Goal: Transaction & Acquisition: Purchase product/service

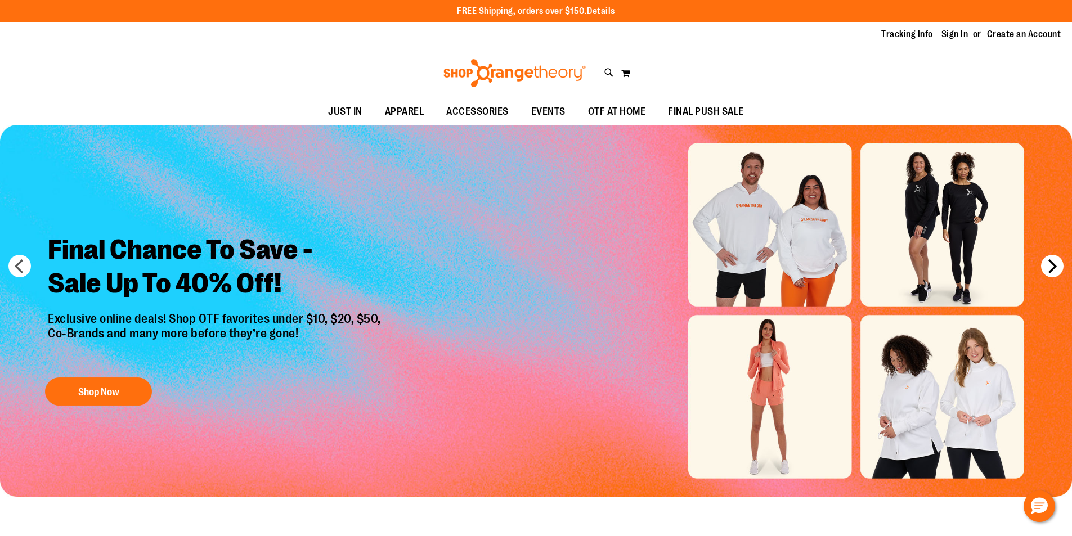
type input "**********"
click at [1055, 268] on button "next" at bounding box center [1052, 266] width 23 height 23
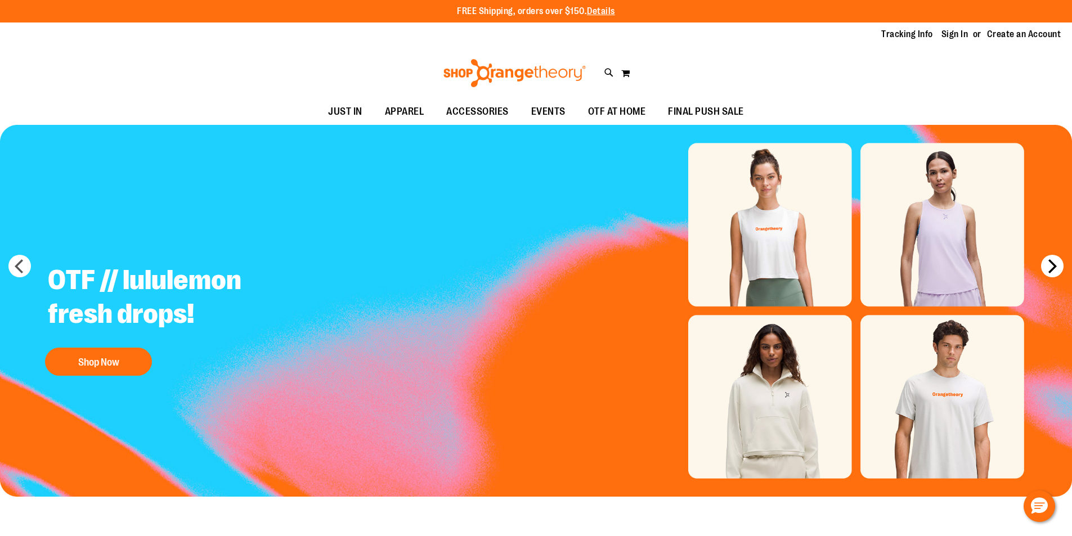
click at [1055, 268] on button "next" at bounding box center [1052, 266] width 23 height 23
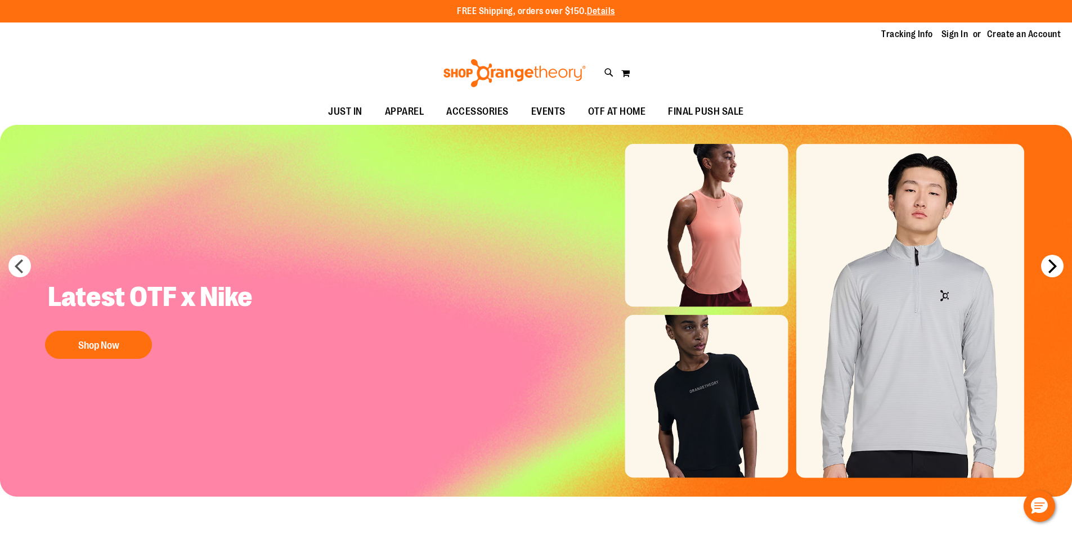
click at [1055, 268] on button "next" at bounding box center [1052, 266] width 23 height 23
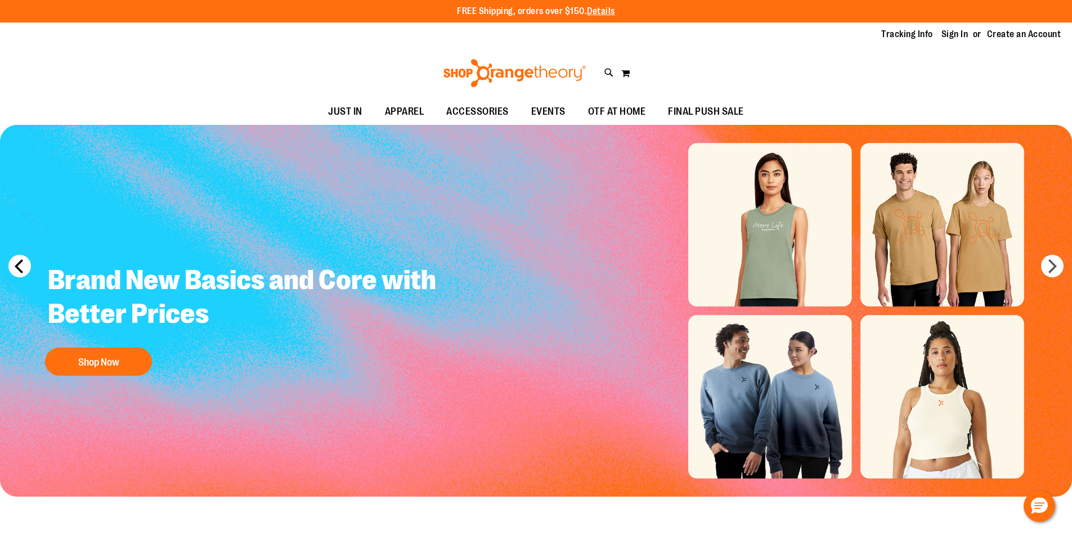
click at [21, 268] on button "prev" at bounding box center [19, 266] width 23 height 23
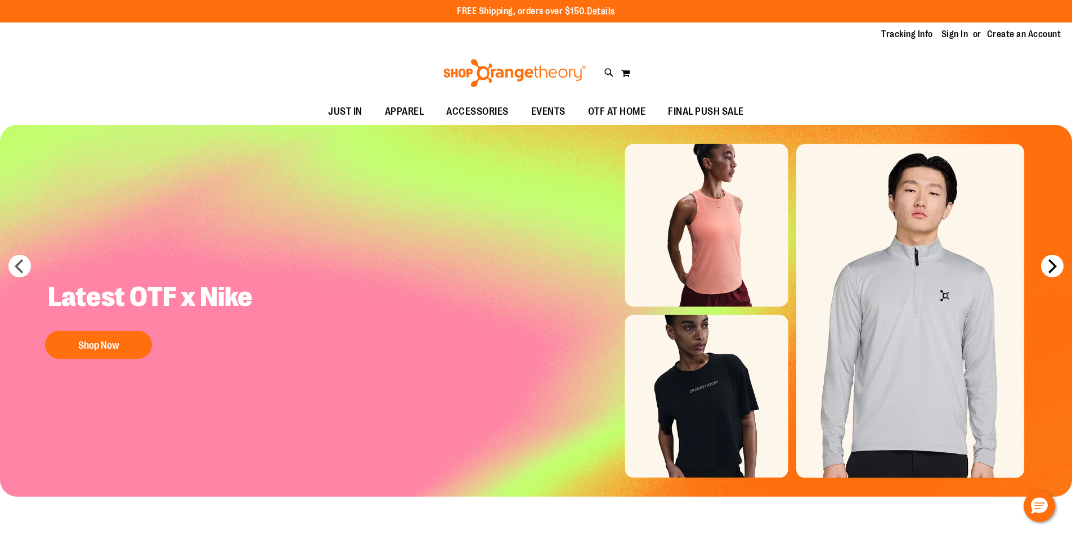
click at [1055, 271] on button "next" at bounding box center [1052, 266] width 23 height 23
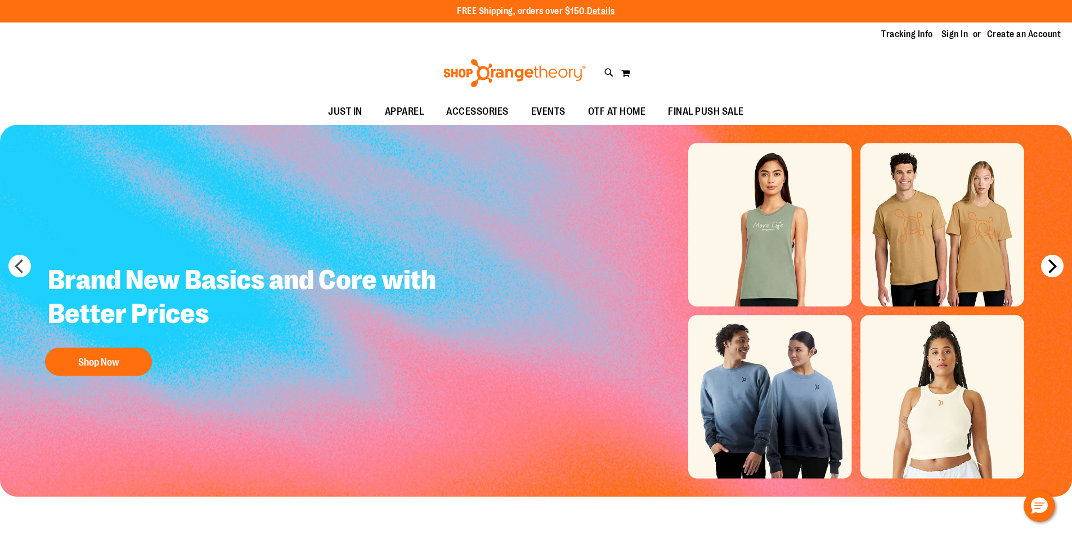
click at [1055, 271] on button "next" at bounding box center [1052, 266] width 23 height 23
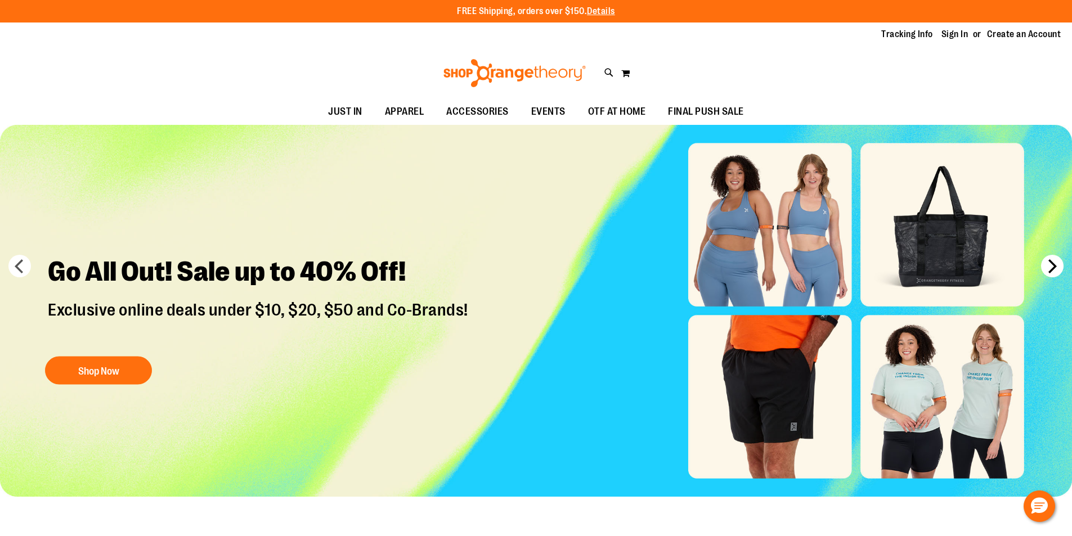
click at [1055, 271] on button "next" at bounding box center [1052, 266] width 23 height 23
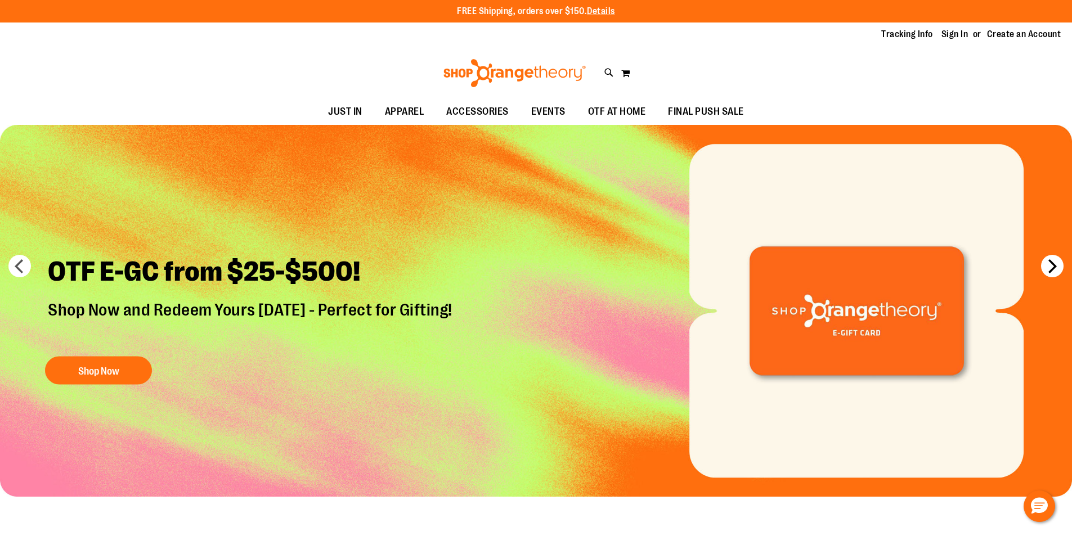
click at [1055, 271] on button "next" at bounding box center [1052, 266] width 23 height 23
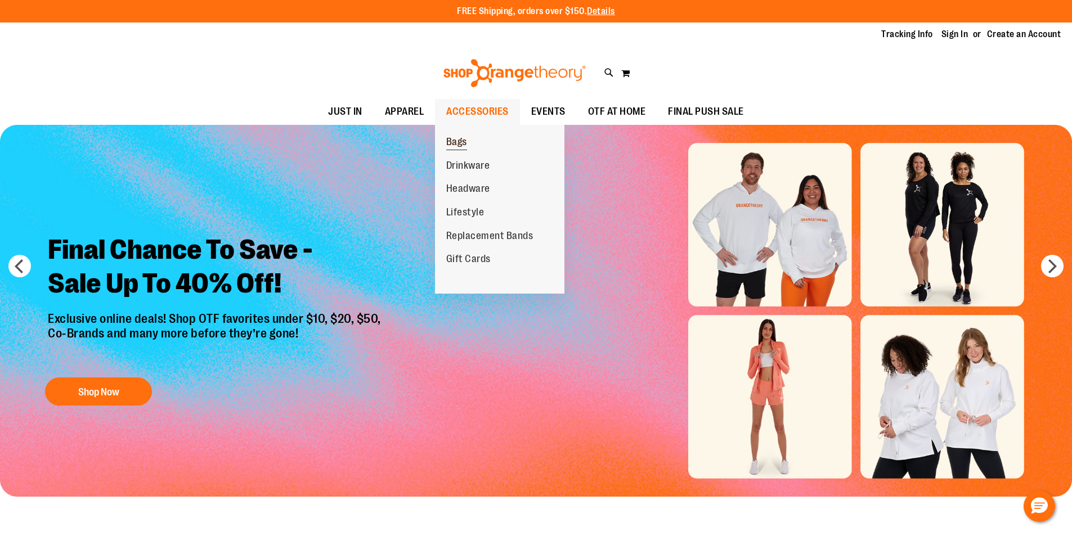
click at [450, 140] on span "Bags" at bounding box center [456, 143] width 21 height 14
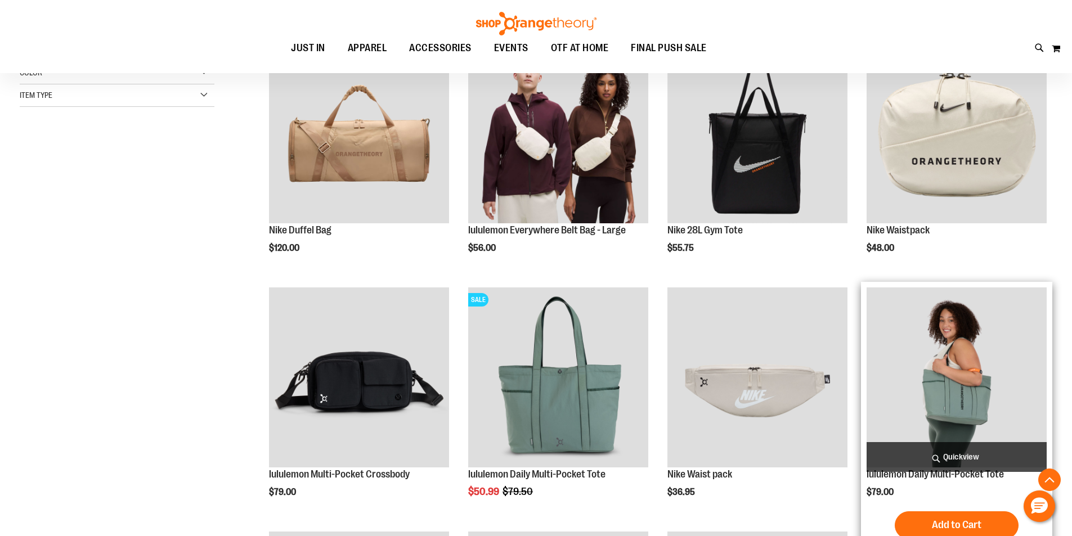
scroll to position [168, 0]
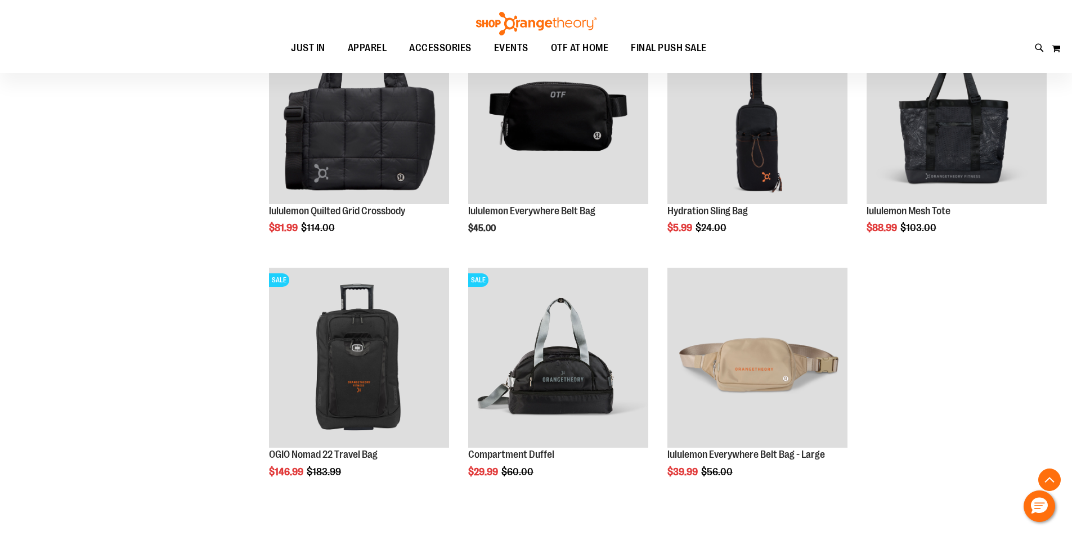
scroll to position [675, 0]
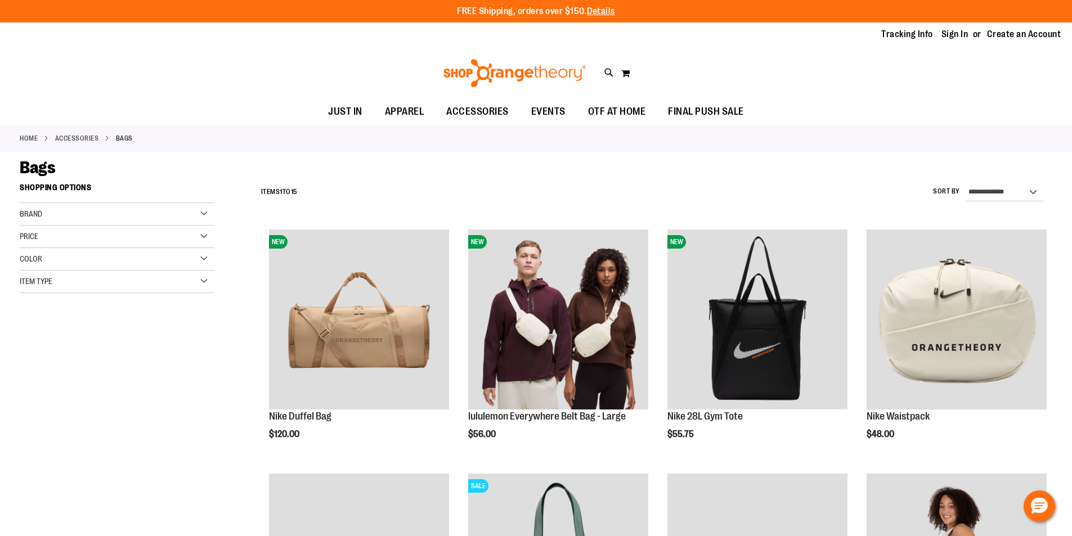
type input "**********"
click at [431, 52] on div "Toggle Nav Search Popular Suggestions Advanced Search" at bounding box center [536, 73] width 1072 height 52
click at [211, 100] on ul "JUST IN JUST IN Balanced Basics New for Women New for Men New Accessories New B…" at bounding box center [536, 112] width 1072 height 26
